Goal: Task Accomplishment & Management: Manage account settings

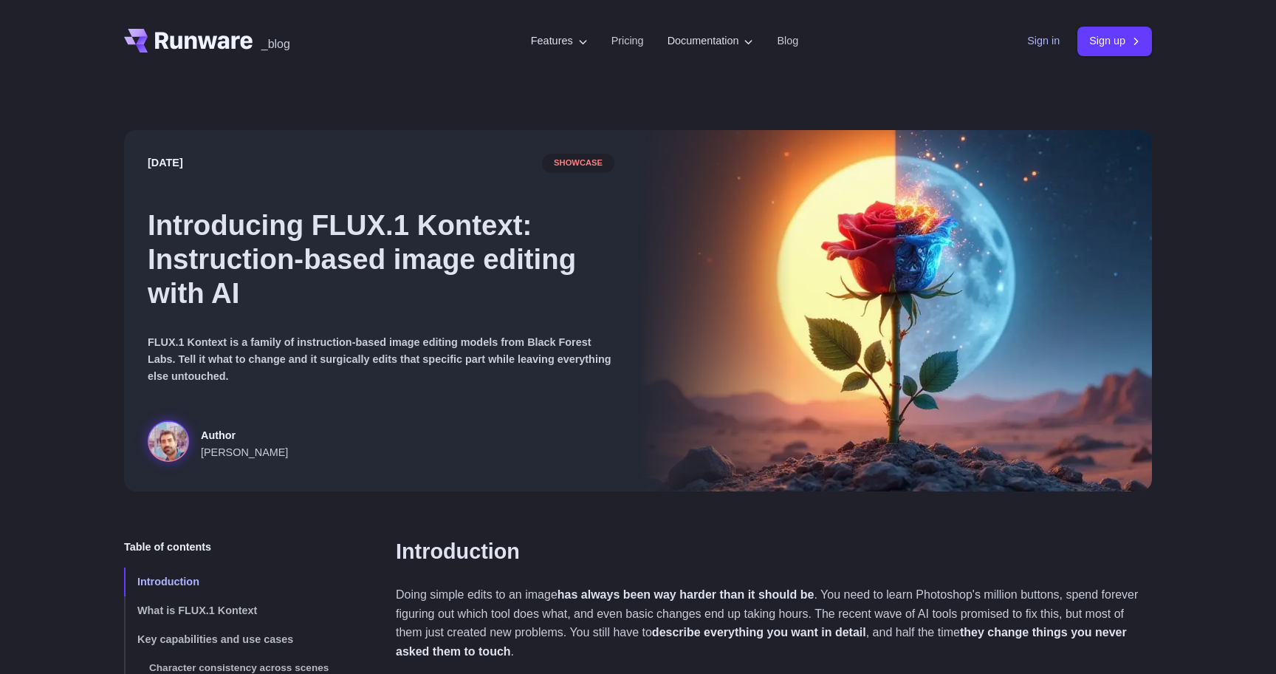
click at [1036, 45] on link "Sign in" at bounding box center [1043, 40] width 32 height 17
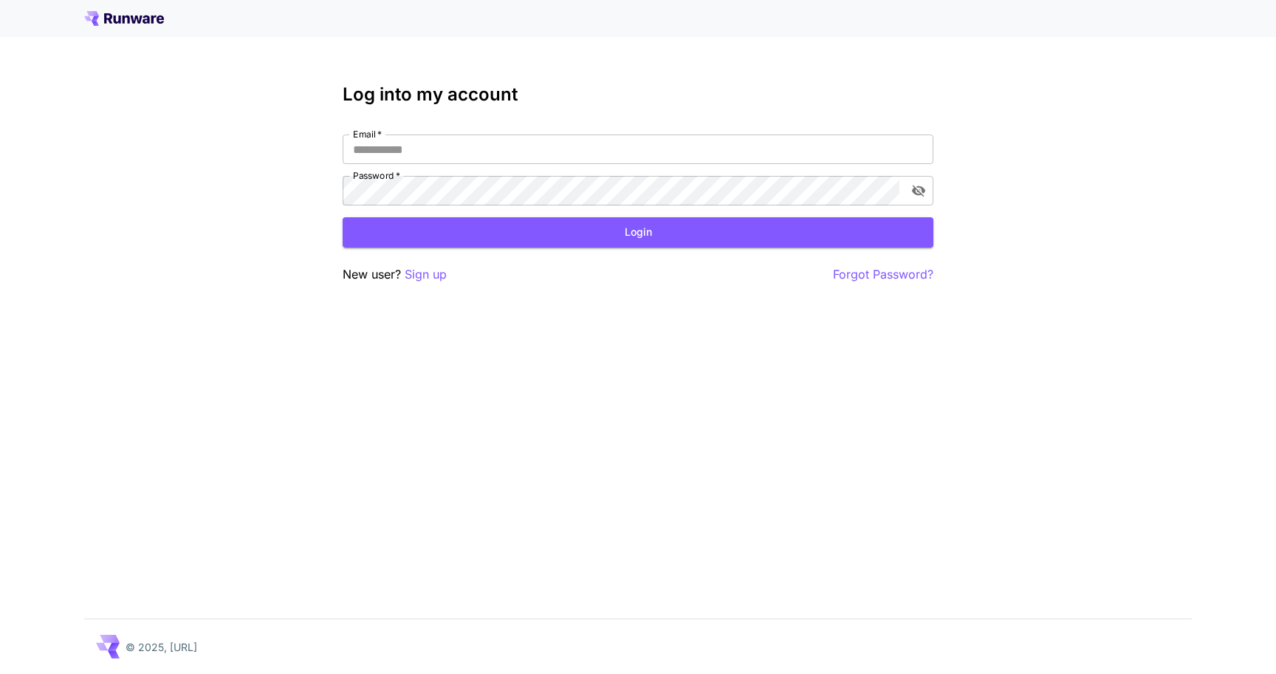
type input "**********"
click at [701, 236] on button "Login" at bounding box center [638, 232] width 591 height 30
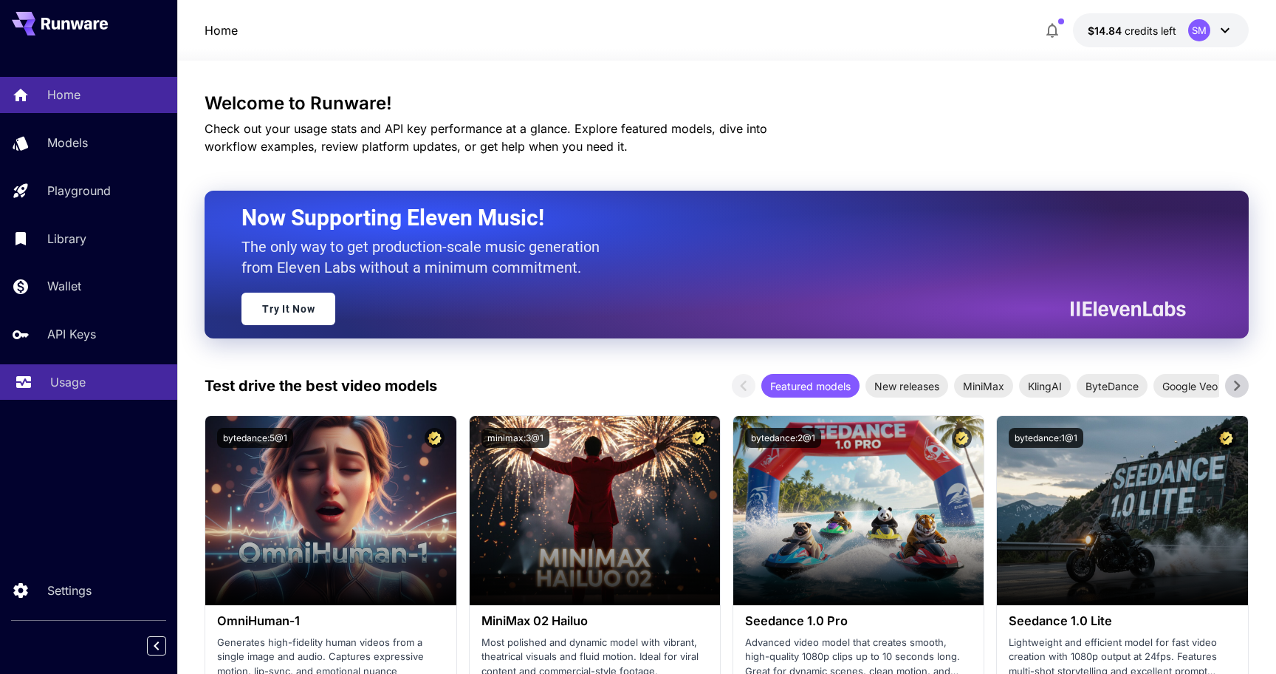
click at [86, 374] on link "Usage" at bounding box center [88, 382] width 177 height 36
